Goal: Navigation & Orientation: Understand site structure

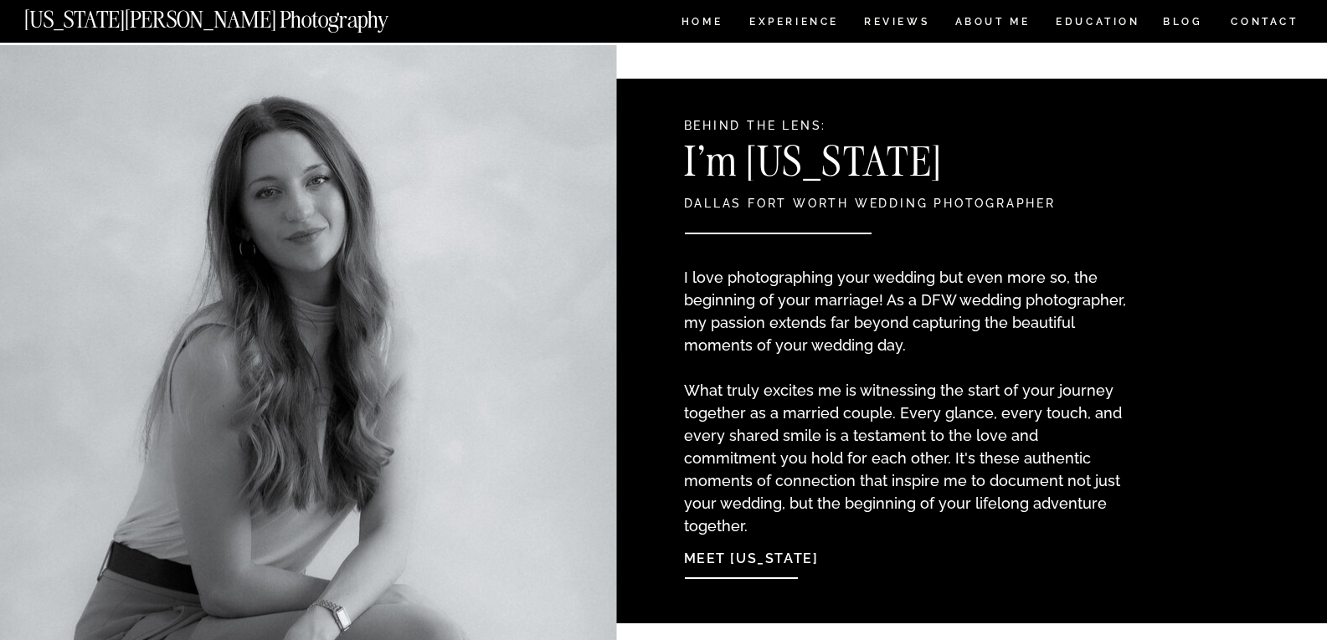
scroll to position [1423, 0]
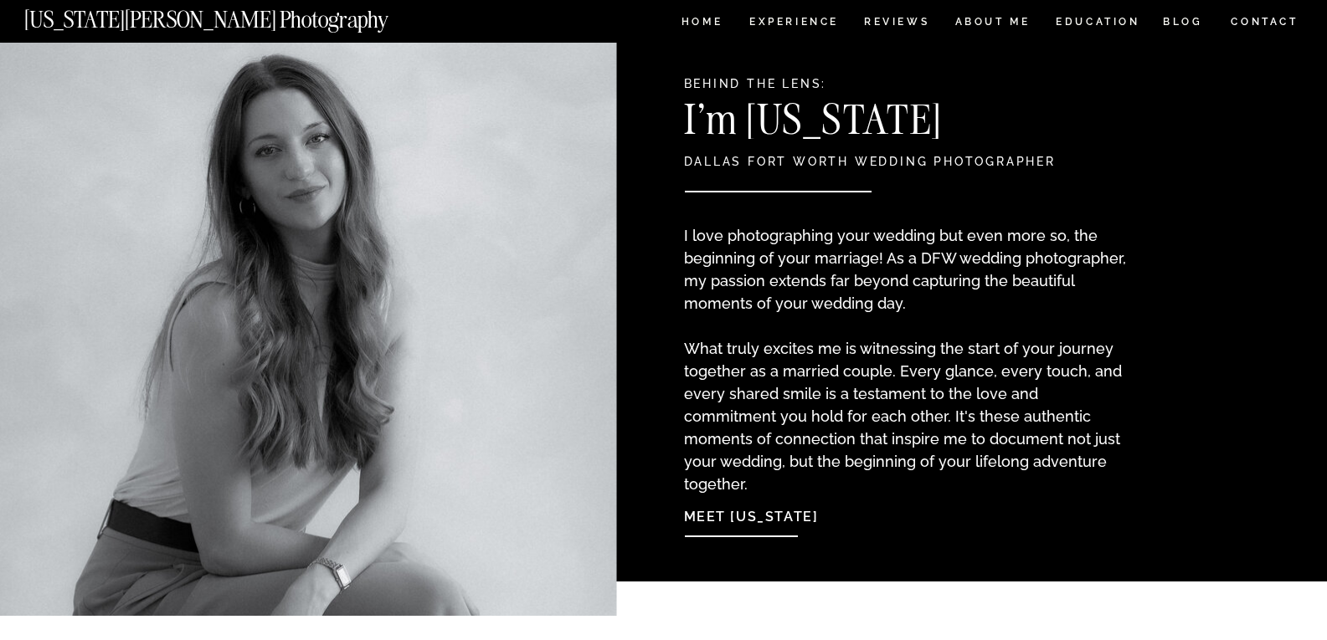
click at [743, 518] on nav "Meet Georgia" at bounding box center [775, 513] width 182 height 36
click at [789, 19] on nav "Experience" at bounding box center [793, 24] width 88 height 14
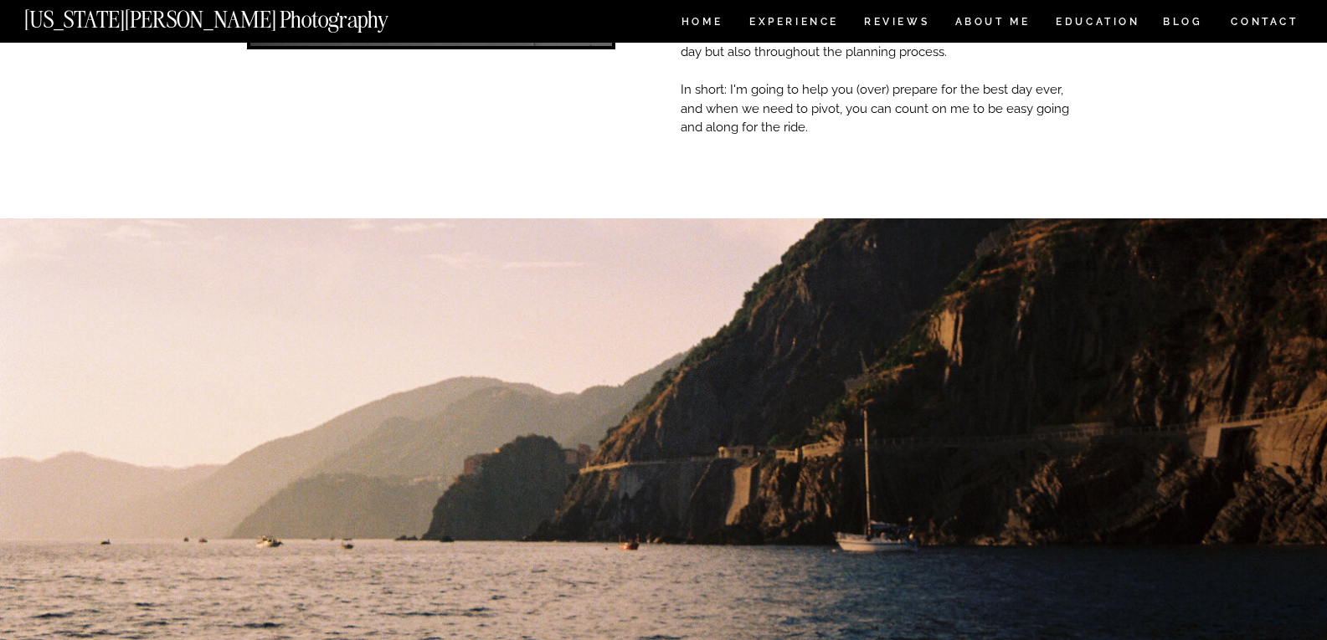
scroll to position [586, 0]
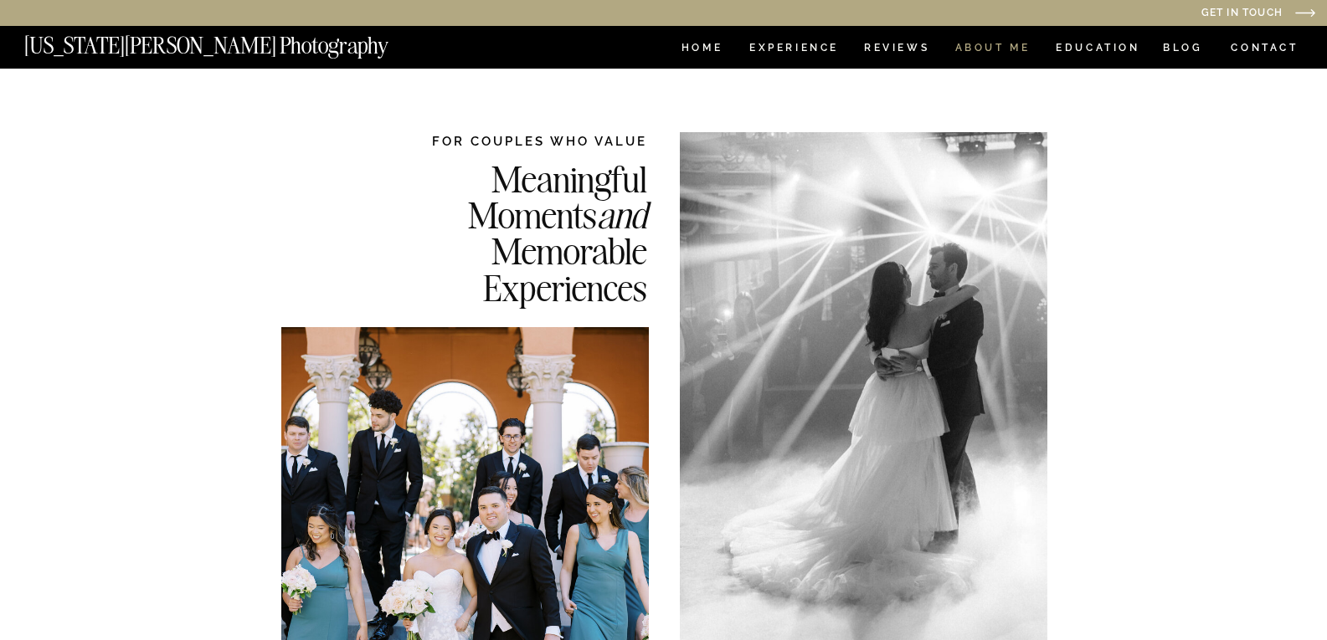
click at [996, 43] on nav "ABOUT ME" at bounding box center [992, 50] width 76 height 14
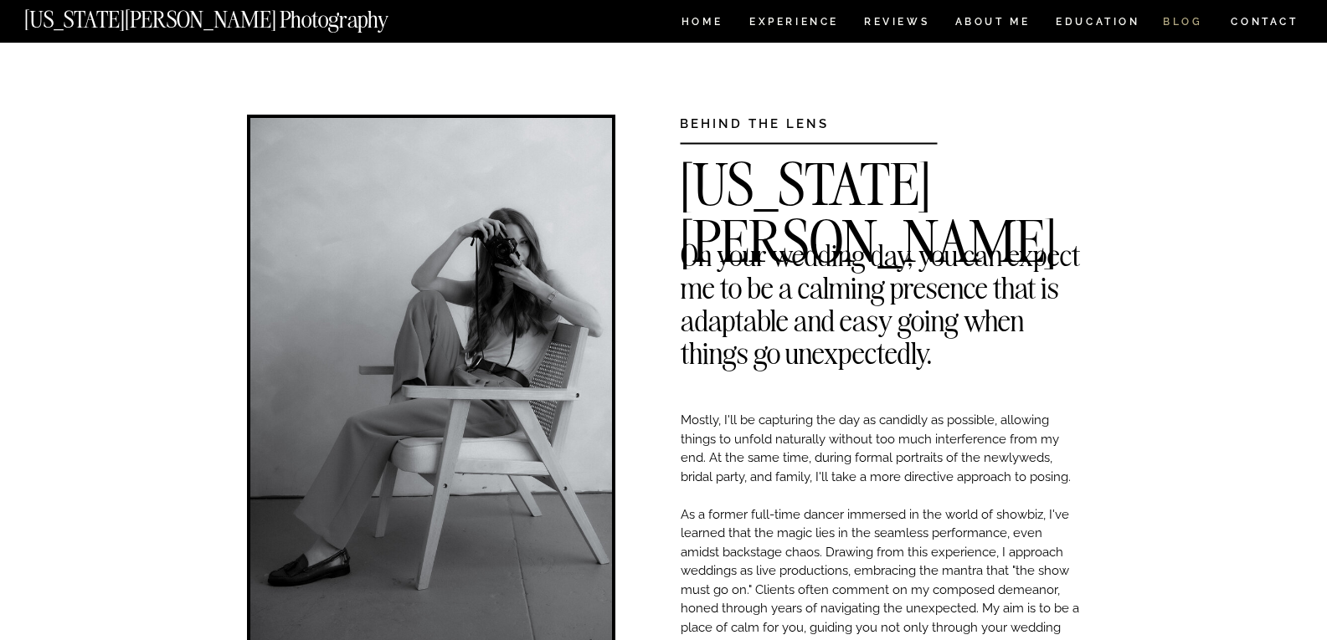
click at [1173, 22] on nav "BLOG" at bounding box center [1183, 24] width 40 height 14
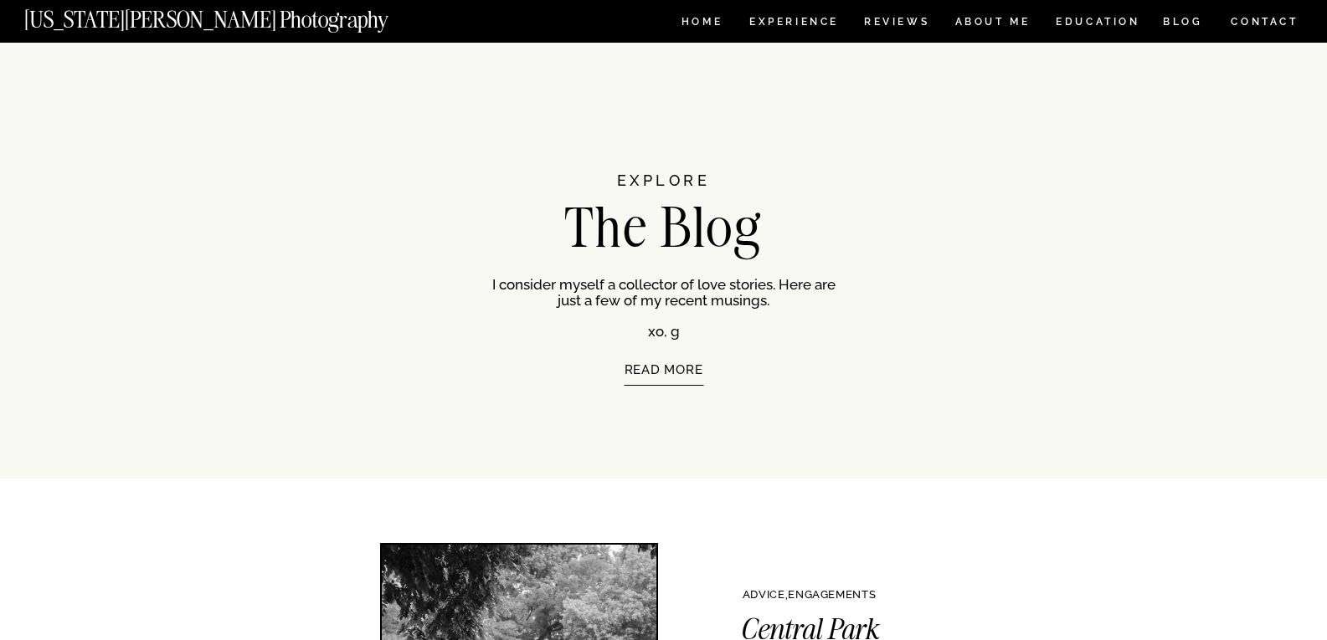
click at [1250, 19] on nav "CONTACT" at bounding box center [1263, 22] width 69 height 18
